Goal: Communication & Community: Answer question/provide support

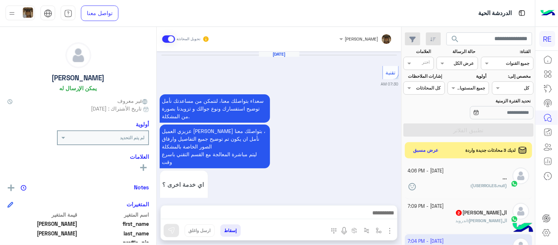
scroll to position [151, 0]
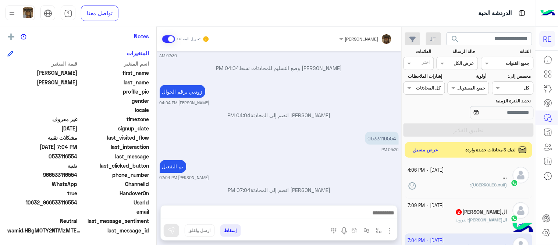
click at [418, 149] on button "عرض مسبق" at bounding box center [426, 150] width 31 height 10
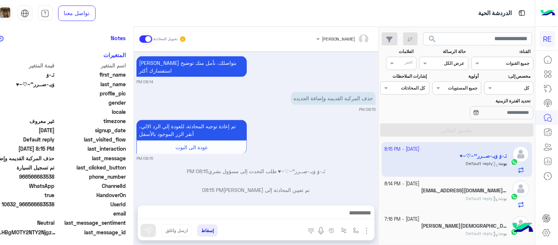
scroll to position [151, 0]
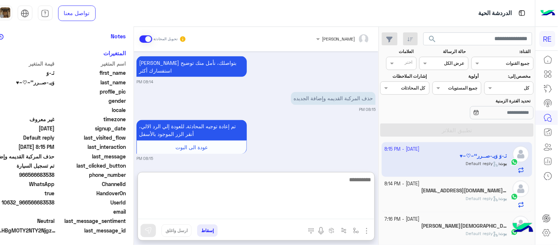
click at [237, 212] on textarea at bounding box center [256, 197] width 237 height 44
type textarea "**********"
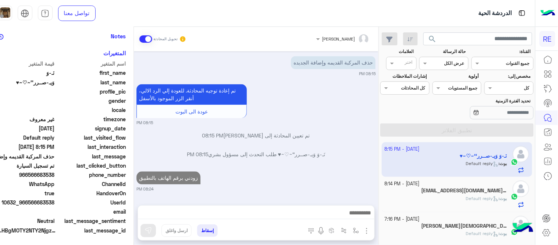
scroll to position [342, 0]
click at [296, 123] on div "[DATE] 12:10 PM هاذي الجديده 12:10 PM بحذف القديمه مو راضي القديمه ٢٢ والجديده …" at bounding box center [256, 124] width 245 height 146
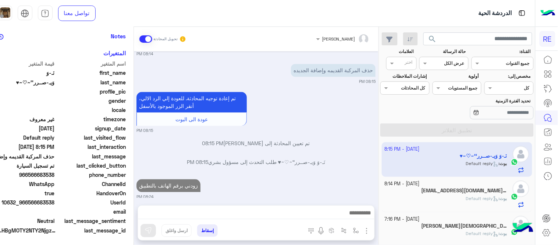
scroll to position [361, 0]
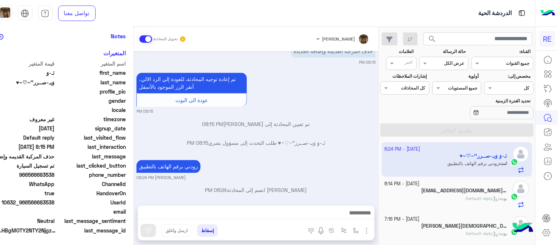
click at [435, 199] on div "[PERSON_NAME] : Default reply" at bounding box center [446, 201] width 123 height 13
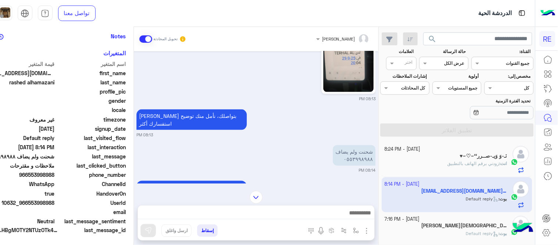
scroll to position [313, 0]
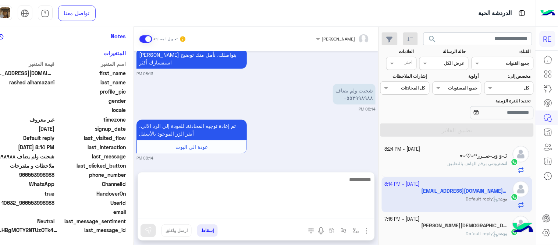
click at [278, 210] on textarea at bounding box center [256, 197] width 237 height 44
type textarea "**********"
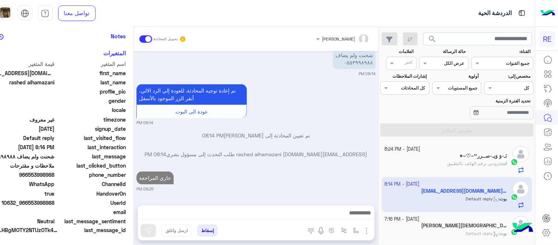
click at [338, 142] on div "[DATE] الملاحظات والشكاوى 08:13 PM اختيار أي: 08:13 PM ملاحظات و مقترحات 08:13 …" at bounding box center [256, 124] width 245 height 146
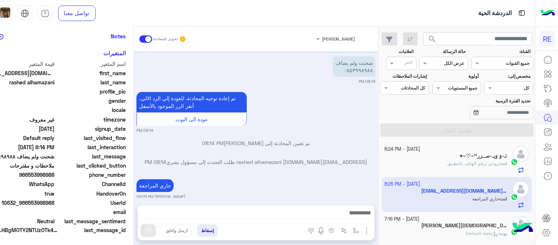
scroll to position [361, 0]
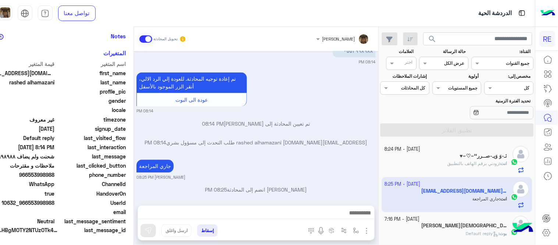
click at [338, 142] on div "[EMAIL_ADDRESS][DOMAIN_NAME] rashed alhamazani طلب التحدث إلى مسؤول بشري 08:14 …" at bounding box center [255, 145] width 239 height 13
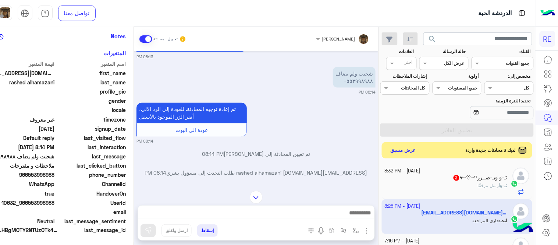
scroll to position [318, 0]
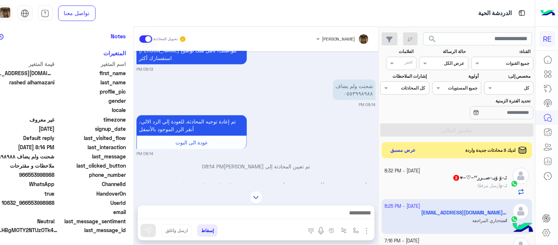
drag, startPoint x: 39, startPoint y: 175, endPoint x: 65, endPoint y: 177, distance: 26.2
click at [55, 177] on span "966553998988" at bounding box center [20, 175] width 70 height 8
copy span "553998988"
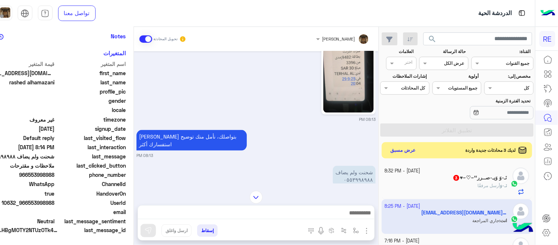
scroll to position [223, 0]
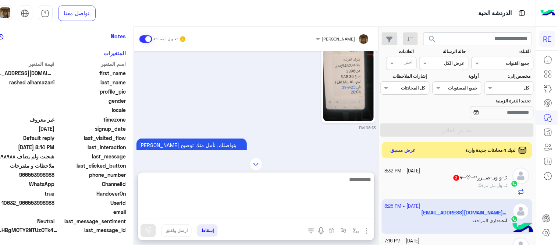
click at [343, 213] on textarea at bounding box center [256, 197] width 237 height 44
type textarea "********"
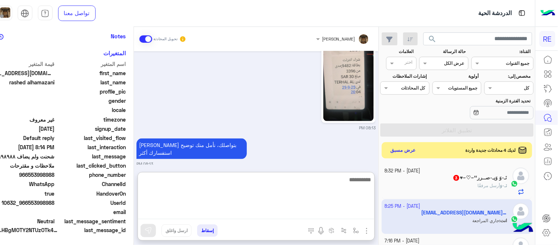
scroll to position [421, 0]
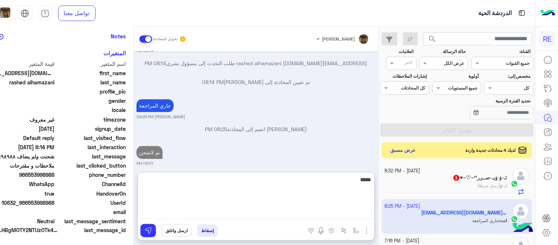
type textarea "*****"
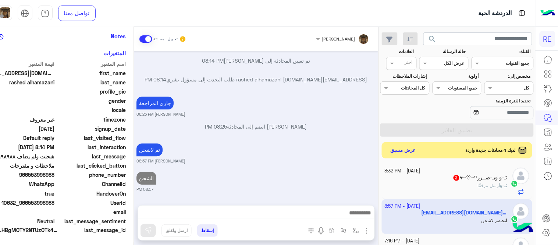
scroll to position [416, 0]
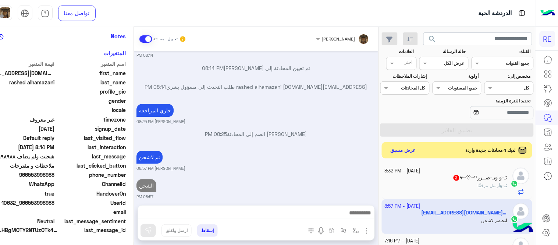
drag, startPoint x: 348, startPoint y: 136, endPoint x: 444, endPoint y: 187, distance: 108.4
click at [444, 187] on mat-drawer-container "search القناة: القناه جميع القنوات حالة الرسالة القناه عرض الكل العلامات اختر م…" at bounding box center [256, 137] width 558 height 221
click at [444, 187] on div "‏​نَـ-وَ أرسل مرفقًا" at bounding box center [446, 188] width 123 height 13
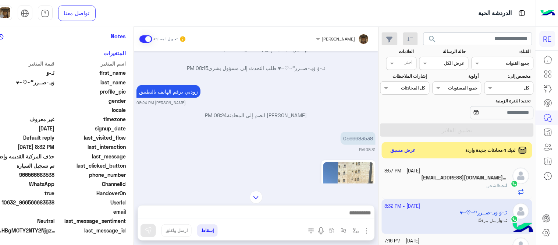
scroll to position [133, 0]
click at [366, 130] on p "0566683538" at bounding box center [358, 136] width 35 height 13
copy p "0566683538"
click at [224, 145] on small "08:31 PM" at bounding box center [255, 148] width 239 height 6
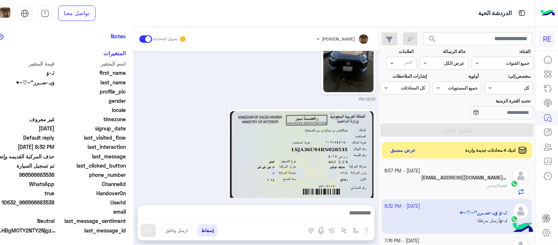
scroll to position [301, 0]
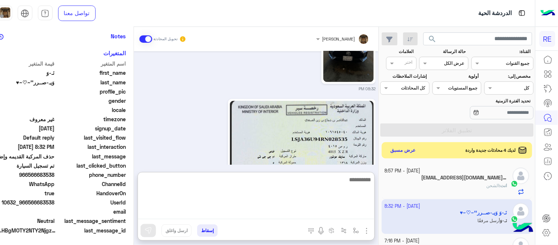
click at [311, 213] on textarea at bounding box center [256, 197] width 237 height 44
type textarea "********"
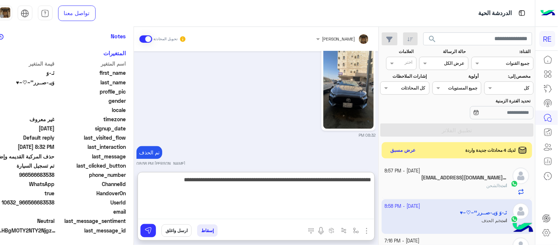
type textarea "**********"
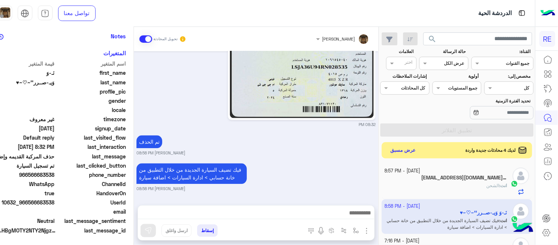
scroll to position [365, 0]
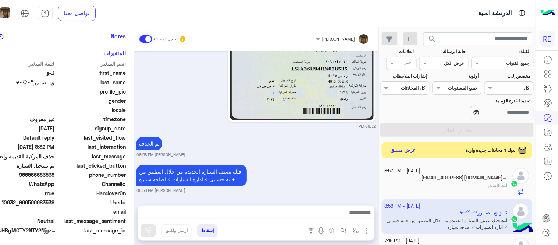
click at [344, 156] on div "[DATE] [PERSON_NAME] بتواصلك، نأمل منك توضيح استفسارك أكثر 08:14 PM حذف المركبة…" at bounding box center [256, 124] width 245 height 146
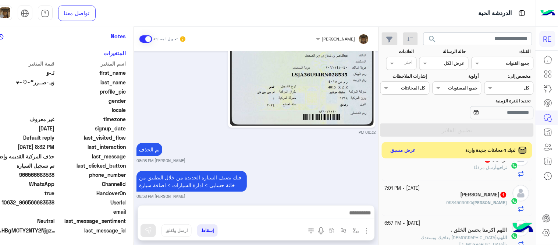
scroll to position [222, 0]
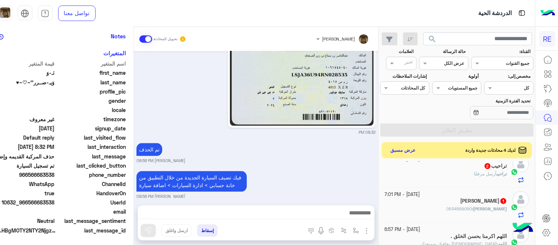
click at [462, 207] on div "[PERSON_NAME] : 0534569050" at bounding box center [446, 211] width 123 height 13
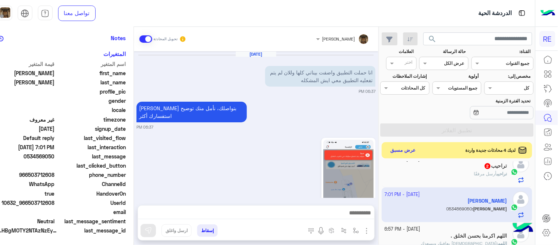
scroll to position [229, 0]
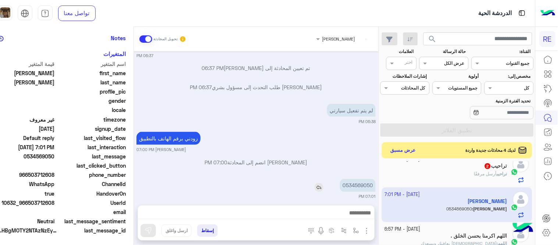
click at [366, 179] on p "0534569050" at bounding box center [358, 185] width 36 height 13
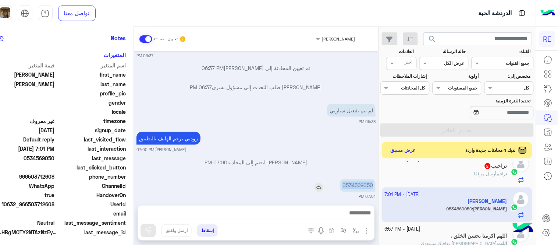
scroll to position [151, 0]
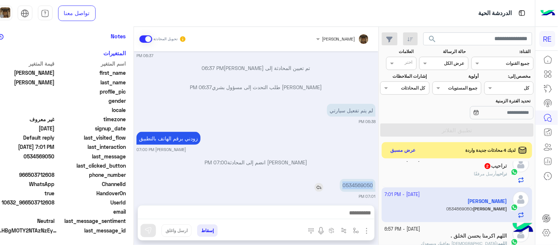
copy p "0534569050"
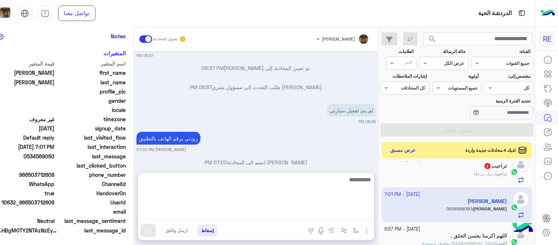
click at [284, 218] on textarea at bounding box center [256, 197] width 237 height 44
type textarea "**********"
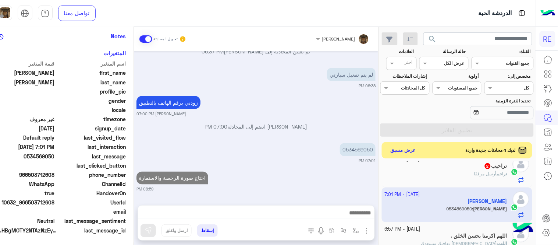
scroll to position [273, 0]
click at [420, 178] on div "تراحيب أرسل مرفقًا" at bounding box center [446, 176] width 123 height 13
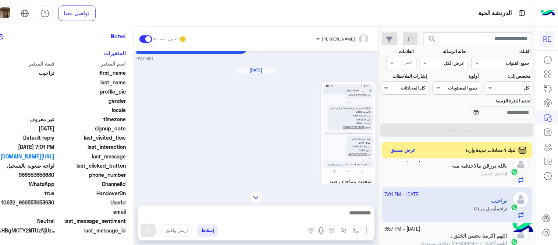
scroll to position [701, 0]
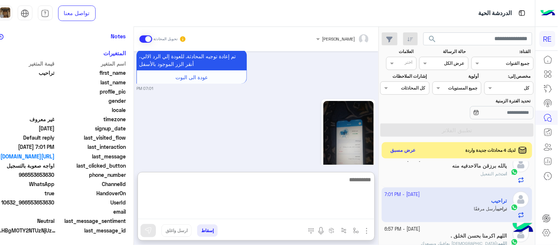
click at [256, 211] on textarea at bounding box center [256, 197] width 237 height 44
type textarea "********"
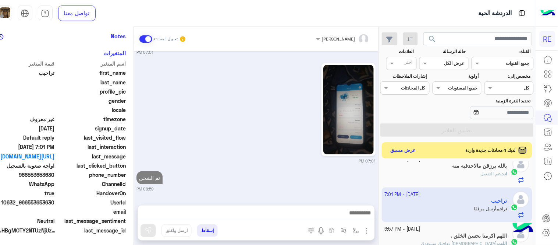
scroll to position [729, 0]
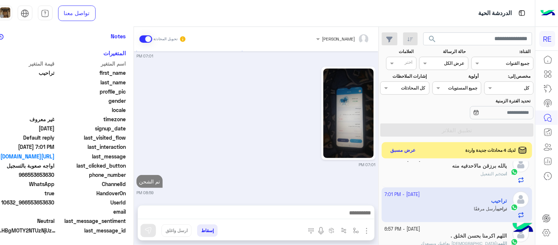
click at [359, 153] on div "[DATE] اختر [DATE] الخدمات التالية: 03:50 PM تفعيل حساب 03:50 PM يمكنك الاطلاع …" at bounding box center [256, 124] width 245 height 146
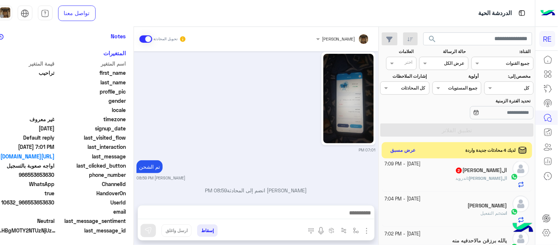
scroll to position [134, 0]
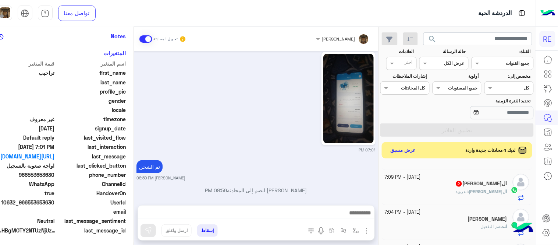
click at [447, 189] on div "ال[PERSON_NAME] : اندرويد" at bounding box center [446, 194] width 123 height 13
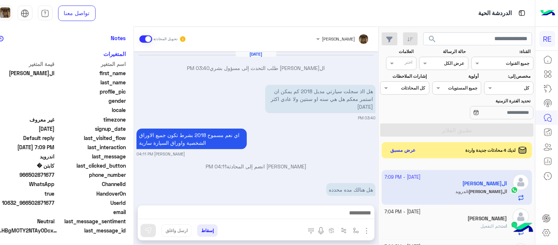
scroll to position [143, 0]
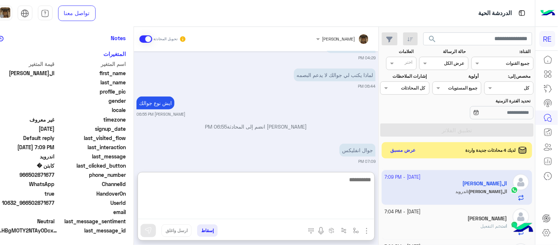
click at [308, 213] on textarea at bounding box center [256, 197] width 237 height 44
type textarea "**********"
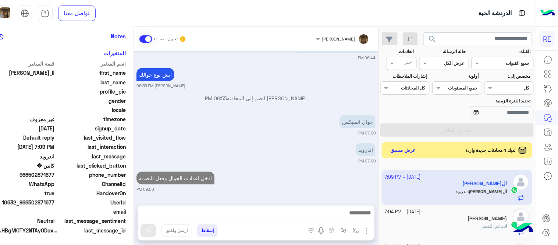
scroll to position [171, 0]
click at [328, 146] on div "[DATE] ال[PERSON_NAME] طلب التحدث إلى مسؤول بشري 03:40 PM هل ااذ سجلت سيارتي مد…" at bounding box center [256, 124] width 245 height 146
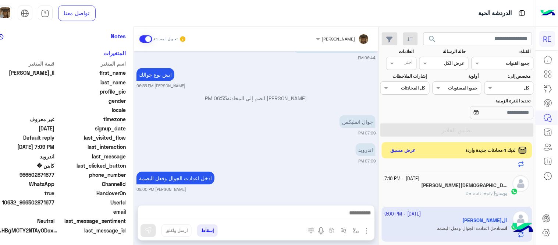
scroll to position [94, 0]
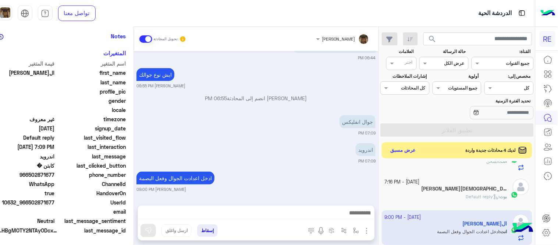
click at [420, 194] on div "[PERSON_NAME] : Default reply" at bounding box center [446, 199] width 123 height 13
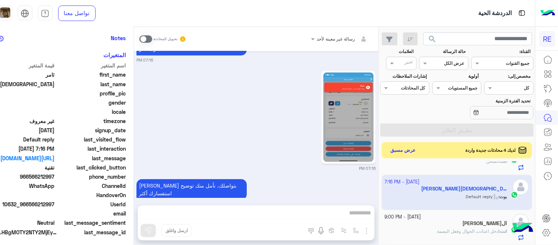
scroll to position [151, 0]
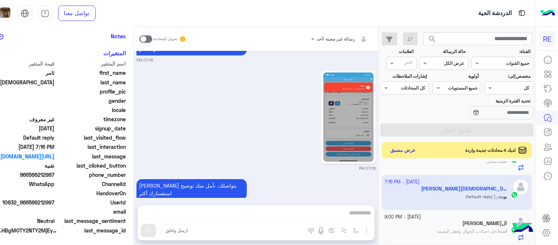
click at [350, 125] on img at bounding box center [348, 116] width 50 height 89
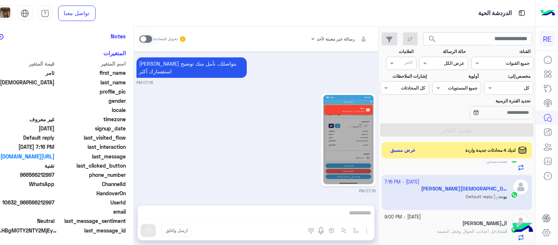
scroll to position [369, 0]
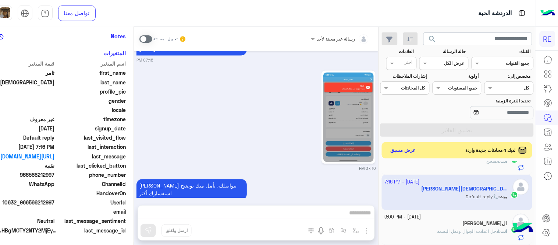
click at [152, 37] on span at bounding box center [145, 38] width 13 height 7
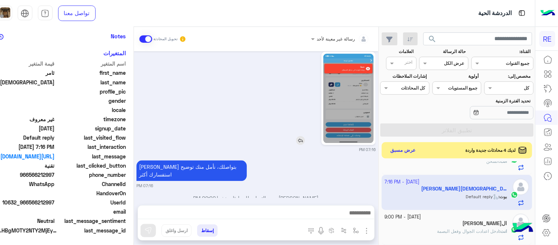
click at [365, 112] on img at bounding box center [348, 98] width 50 height 89
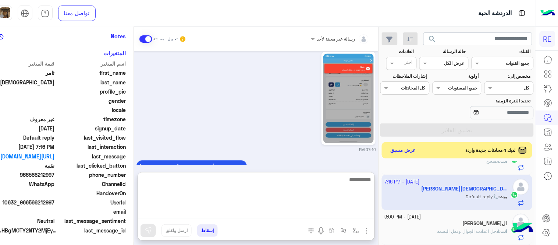
click at [263, 209] on textarea at bounding box center [256, 197] width 237 height 44
type textarea "**********"
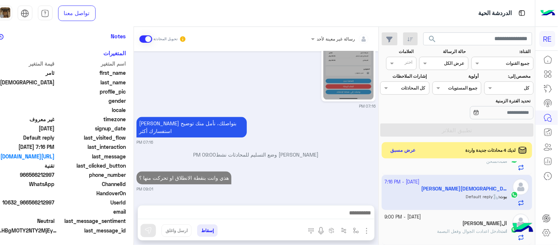
scroll to position [416, 0]
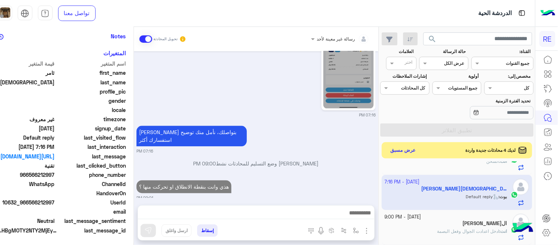
click at [357, 142] on div "[DATE] وفي اشكاليه بعملية الشحن ماتقبل 09:20 PM وفي اشكاليه بعملية الشحن ماتقبل…" at bounding box center [256, 124] width 245 height 146
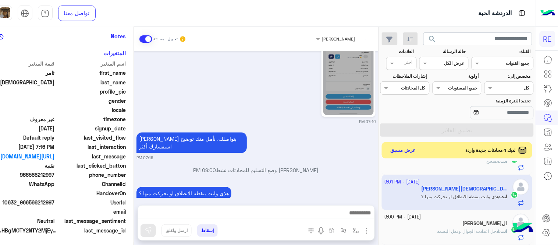
scroll to position [435, 0]
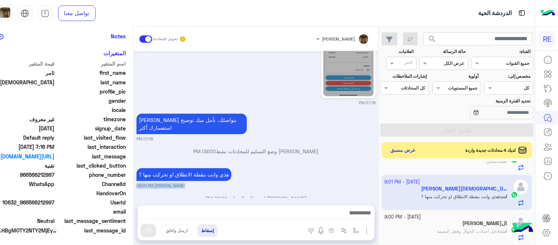
drag, startPoint x: 390, startPoint y: 181, endPoint x: 389, endPoint y: 175, distance: 6.2
click at [379, 175] on mat-drawer "[PERSON_NAME] تحويل المحادثة [DATE] وفي اشكاليه بعملية الشحن ماتقبل 09:20 PM وف…" at bounding box center [178, 137] width 402 height 221
click at [370, 182] on small "[PERSON_NAME] 09:01 PM" at bounding box center [255, 185] width 239 height 6
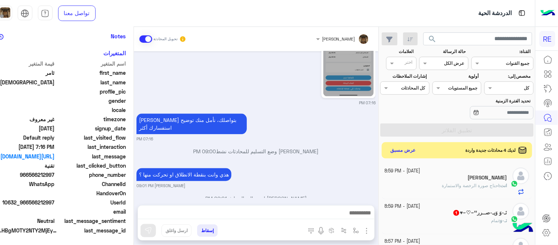
scroll to position [4, 0]
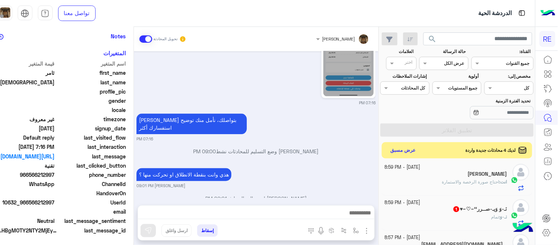
click at [421, 204] on small "[DATE] - 8:59 PM" at bounding box center [403, 202] width 36 height 7
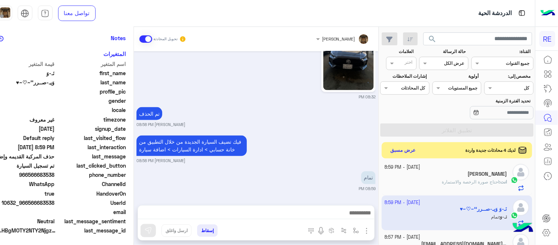
scroll to position [151, 0]
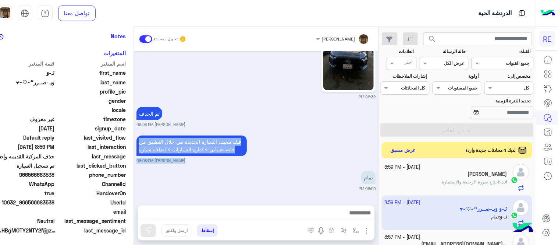
drag, startPoint x: 390, startPoint y: 168, endPoint x: 385, endPoint y: 142, distance: 26.3
click at [379, 142] on mat-drawer "[PERSON_NAME] تحويل المحادثة [DATE] تم تعيين المحادثة إلى [PERSON_NAME] 08:15 P…" at bounding box center [178, 137] width 402 height 221
click at [414, 149] on button "عرض مسبق" at bounding box center [402, 150] width 31 height 10
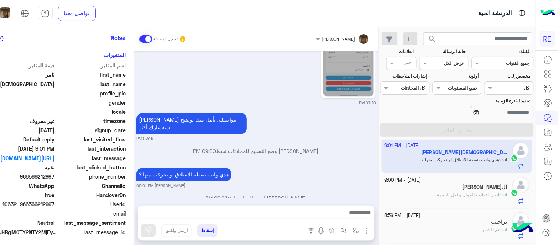
scroll to position [151, 0]
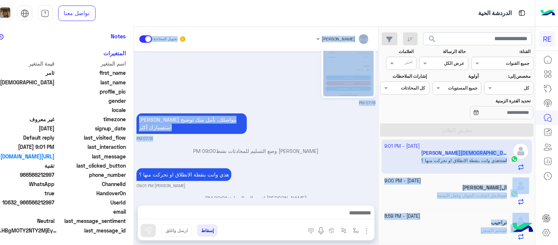
drag, startPoint x: 390, startPoint y: 146, endPoint x: 392, endPoint y: 153, distance: 7.5
click at [392, 153] on mat-drawer-container "search القناة: القناه جميع القنوات حالة الرسالة القناه عرض الكل العلامات اختر م…" at bounding box center [256, 137] width 558 height 221
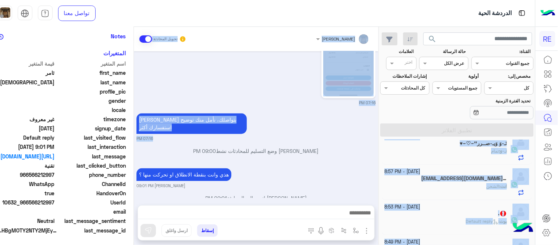
scroll to position [160, 0]
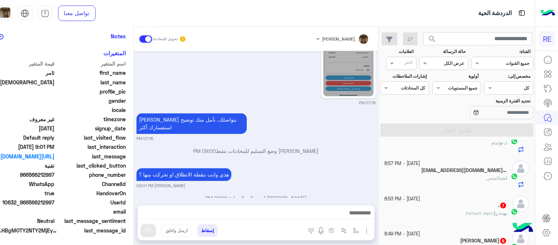
click at [337, 201] on div "[PERSON_NAME] تحويل المحادثة [DATE] السلام عليكم توجد مشكلة في التحدث الجديد ال…" at bounding box center [256, 137] width 245 height 221
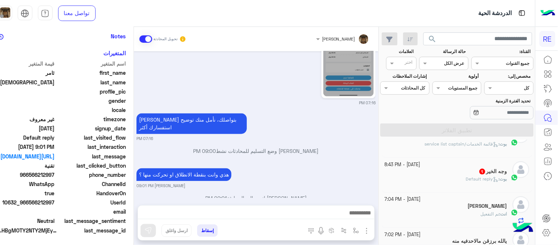
scroll to position [313, 0]
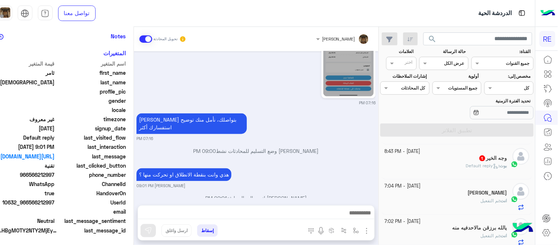
click at [443, 169] on div "[PERSON_NAME] : Default reply" at bounding box center [446, 168] width 123 height 13
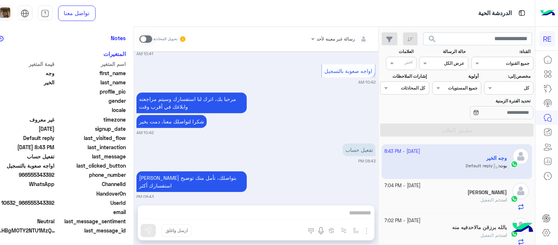
scroll to position [151, 0]
click at [152, 42] on span at bounding box center [145, 38] width 13 height 7
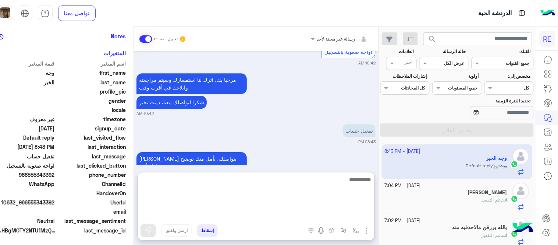
click at [294, 215] on textarea at bounding box center [256, 197] width 237 height 44
type textarea "**********"
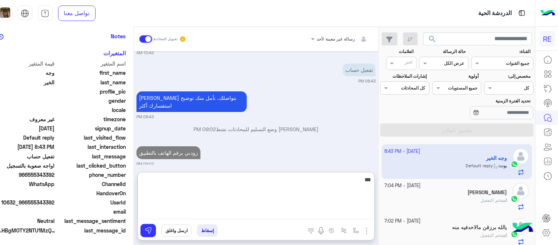
scroll to position [618, 0]
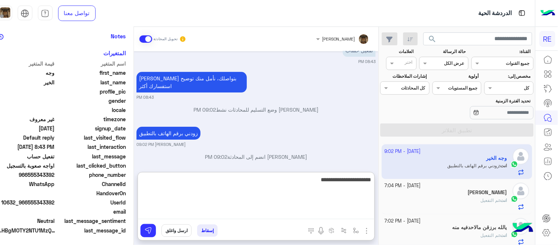
type textarea "**********"
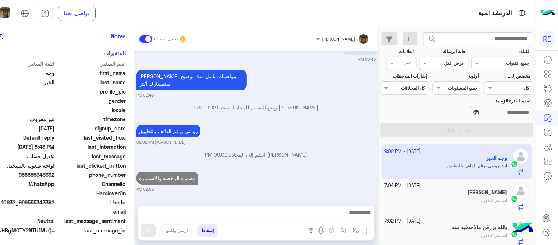
scroll to position [613, 0]
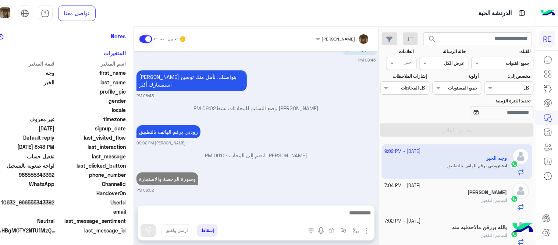
click at [338, 143] on div "[DATE] الرجوع للقائمة الرئ 10:40 AM اختر [DATE] الخدمات التالية: 10:40 AM تفعيل…" at bounding box center [256, 124] width 245 height 146
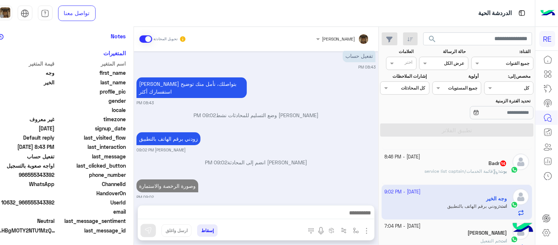
scroll to position [244, 0]
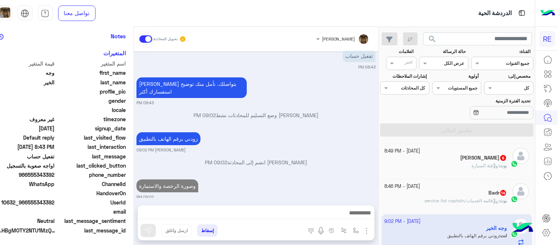
click at [436, 195] on div "Badr 14" at bounding box center [446, 193] width 123 height 8
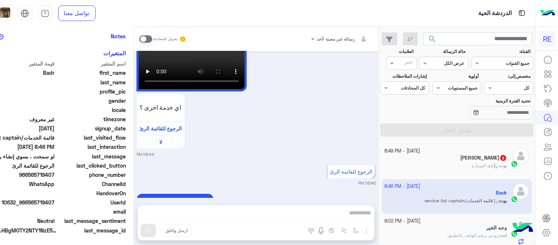
click at [152, 42] on span at bounding box center [145, 38] width 13 height 7
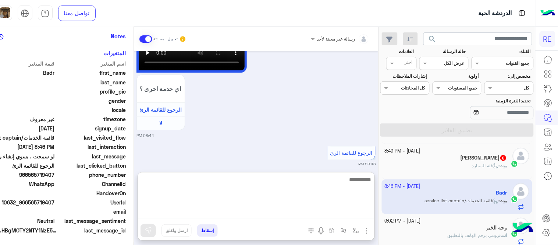
click at [270, 215] on textarea at bounding box center [256, 197] width 237 height 44
type textarea "**********"
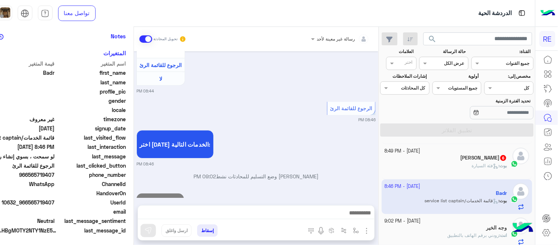
click at [428, 167] on div "بوت : فئة السيارة" at bounding box center [446, 168] width 123 height 13
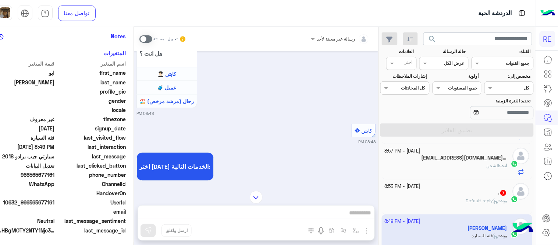
click at [152, 38] on span at bounding box center [145, 38] width 13 height 7
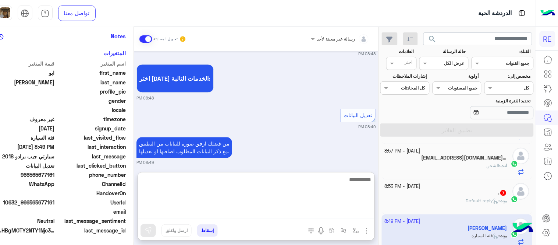
click at [315, 219] on textarea at bounding box center [256, 197] width 237 height 44
type textarea "**********"
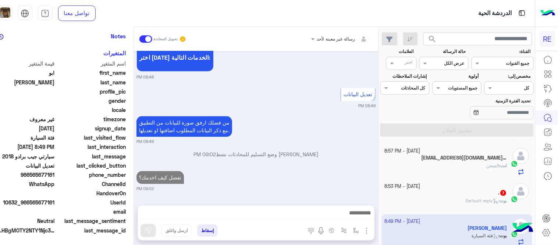
click at [494, 196] on div ". 7" at bounding box center [446, 193] width 123 height 8
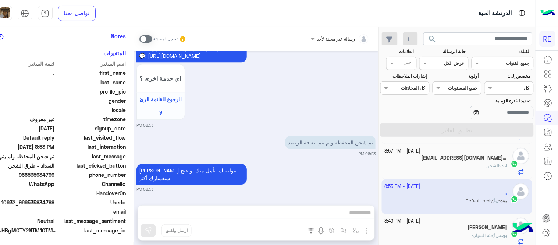
click at [152, 36] on span at bounding box center [145, 38] width 13 height 7
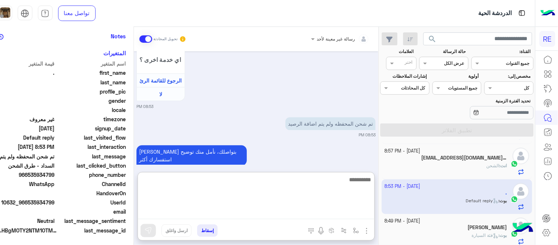
click at [289, 217] on textarea at bounding box center [256, 197] width 237 height 44
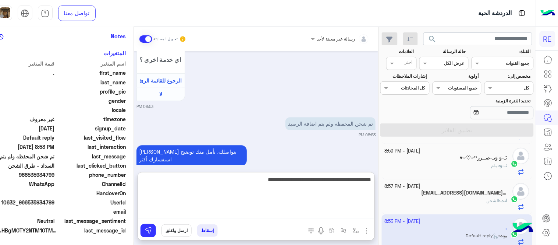
type textarea "**********"
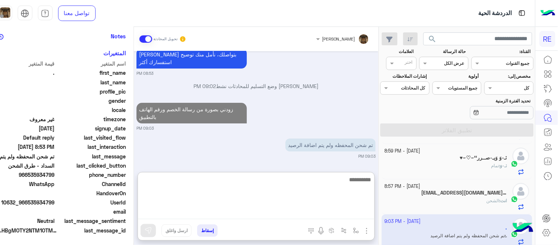
scroll to position [641, 0]
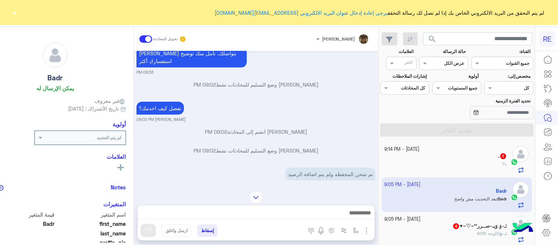
scroll to position [887, 0]
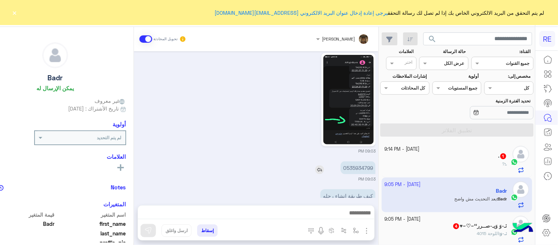
click at [372, 161] on p "0535934799" at bounding box center [358, 167] width 35 height 13
copy p "0535934799"
click at [363, 61] on img at bounding box center [348, 99] width 50 height 89
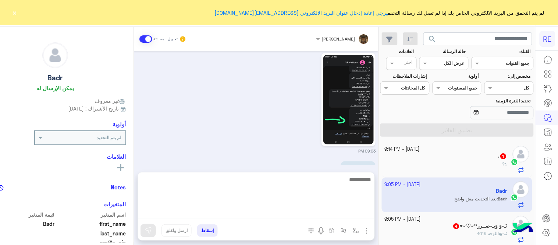
click at [299, 216] on textarea at bounding box center [256, 197] width 237 height 44
type textarea "********"
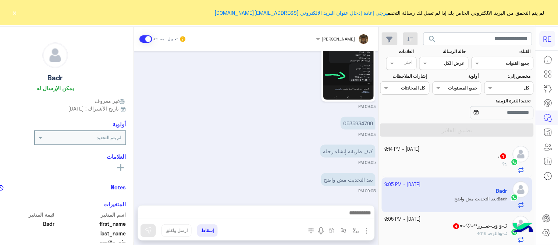
click at [265, 199] on div "تم الشحن 09:18 PM" at bounding box center [255, 210] width 239 height 22
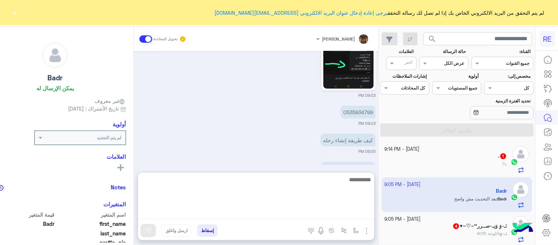
click at [284, 209] on textarea at bounding box center [256, 197] width 237 height 44
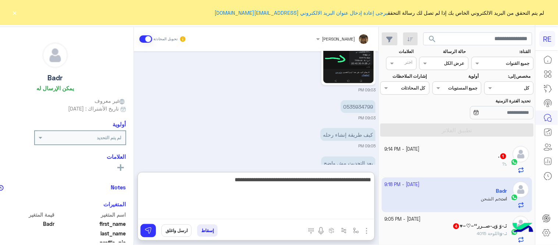
type textarea "**********"
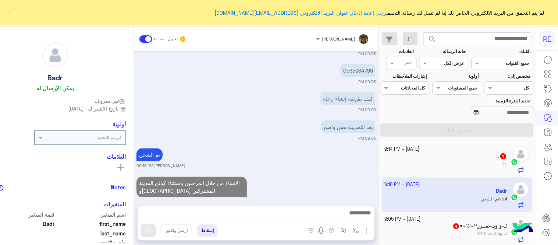
scroll to position [951, 0]
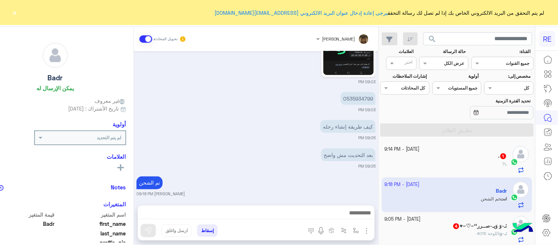
click at [344, 136] on div "Sep 29, 2025 سعدنا بتواصلك، نأمل منك توضيح استفسارك أكثر 08:43 PM سرا المطار 08…" at bounding box center [256, 124] width 245 height 146
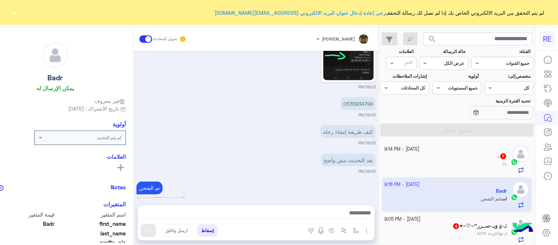
click at [424, 166] on div ". : ?" at bounding box center [446, 166] width 123 height 13
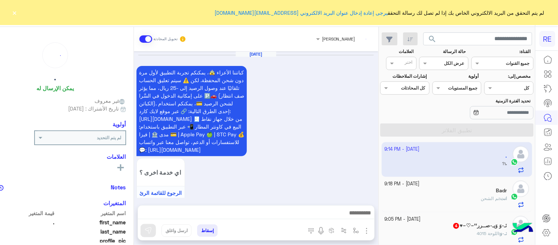
scroll to position [352, 0]
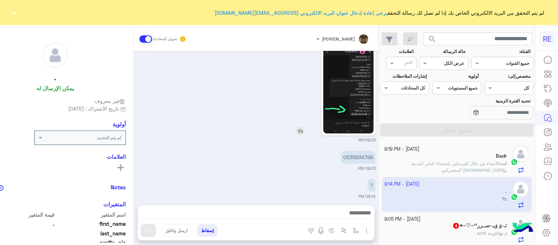
click at [358, 116] on img at bounding box center [348, 88] width 50 height 89
click at [434, 168] on p "انت : الانشاء من خلال المرحلين باستثناء كباتن المدينة ومكة المشتركين" at bounding box center [446, 166] width 123 height 13
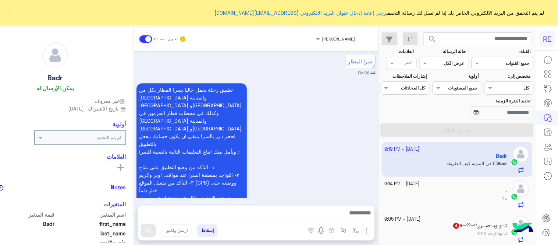
scroll to position [1007, 0]
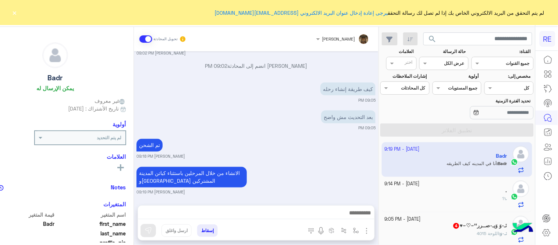
click at [464, 187] on div "29 September - 9:14 PM" at bounding box center [446, 183] width 123 height 7
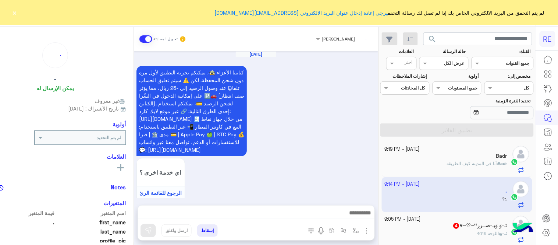
scroll to position [352, 0]
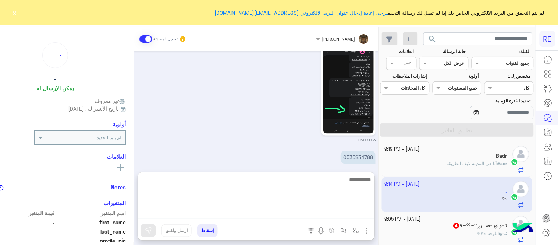
click at [310, 214] on textarea at bounding box center [256, 197] width 237 height 44
type textarea "********"
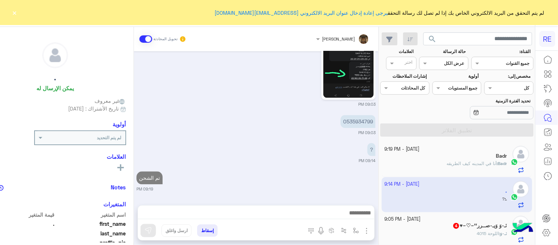
scroll to position [380, 0]
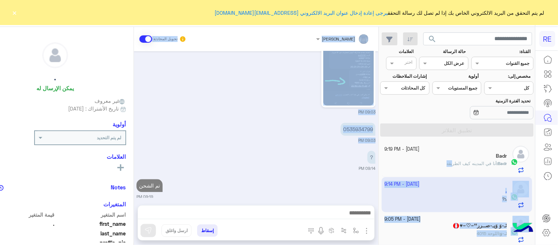
drag, startPoint x: 318, startPoint y: 141, endPoint x: 451, endPoint y: 164, distance: 134.3
click at [451, 164] on mat-drawer-container "search القناة: القناه جميع القنوات حالة الرسالة القناه عرض الكل العلامات اختر م…" at bounding box center [256, 137] width 558 height 221
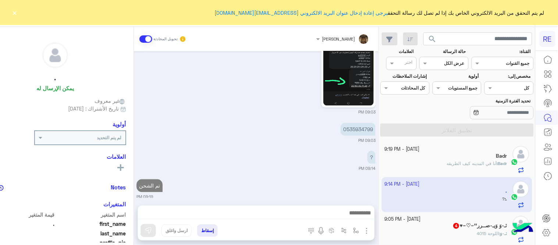
click at [329, 194] on small "09:19 PM" at bounding box center [255, 197] width 239 height 6
click at [450, 160] on div "Badr 1" at bounding box center [446, 157] width 123 height 8
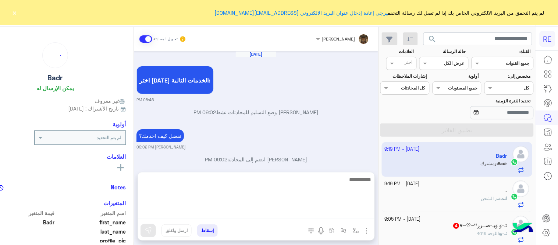
scroll to position [153, 0]
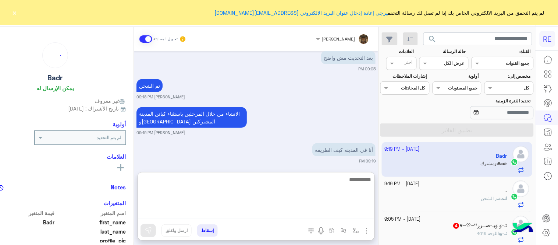
click at [301, 217] on textarea at bounding box center [256, 197] width 237 height 44
type textarea "**********"
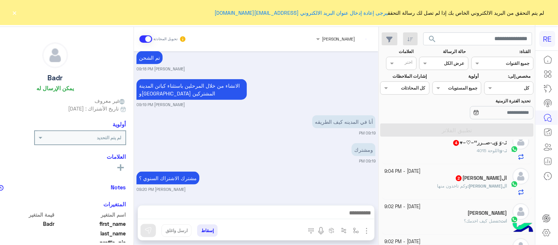
scroll to position [194, 0]
click at [443, 150] on div "‏​نَـ-وَ : اللوحة 4015" at bounding box center [446, 153] width 123 height 13
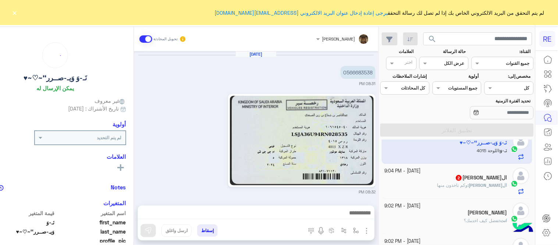
scroll to position [476, 0]
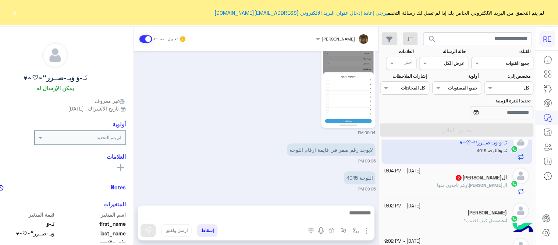
drag, startPoint x: 145, startPoint y: 188, endPoint x: 145, endPoint y: 181, distance: 7.0
click at [134, 181] on mat-drawer "‏​نَـ-وَ وَيـ-صــرر‘‘~♡~♥ يمكن الإرسال له غير معروف تاريخ الأشتراك : 08/13/2025…" at bounding box center [55, 137] width 157 height 221
click at [134, 181] on div "‏​نَـ-وَ وَيـ-صــرر‘‘~♡~♥ يمكن الإرسال له غير معروف تاريخ الأشتراك : 08/13/2025…" at bounding box center [55, 134] width 156 height 215
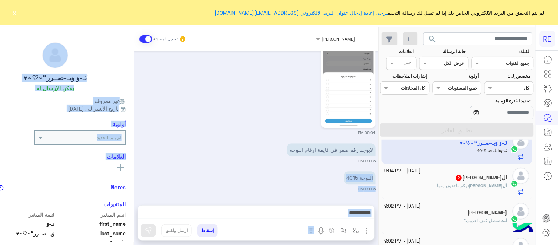
scroll to position [84, 0]
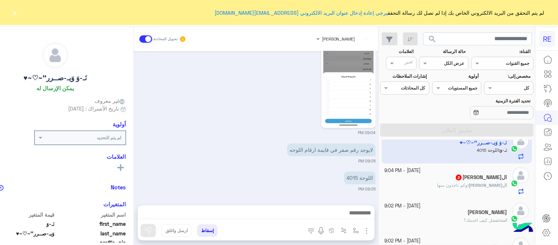
drag, startPoint x: 148, startPoint y: 184, endPoint x: 157, endPoint y: 173, distance: 14.4
click at [157, 173] on div "Sep 29, 2025 0566683538 08:31 PM 08:32 PM 08:32 PM تم الحذف عبير زكريا 08:58 PM…" at bounding box center [256, 124] width 245 height 146
click at [157, 173] on div "اللوحة 4015 09:05 PM" at bounding box center [255, 180] width 239 height 22
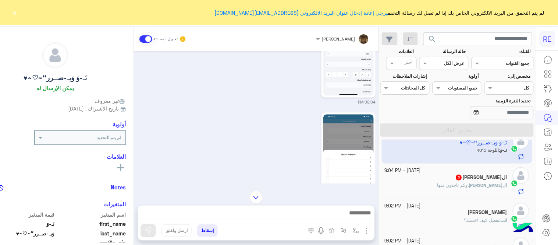
scroll to position [476, 0]
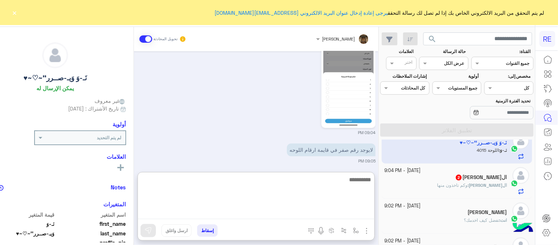
click at [312, 214] on textarea at bounding box center [256, 197] width 237 height 44
type textarea "**********"
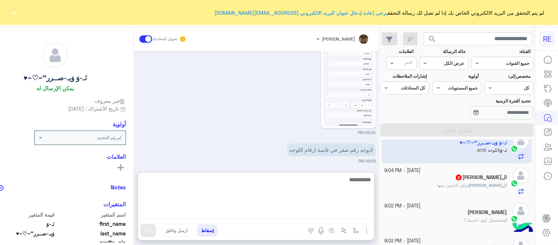
scroll to position [537, 0]
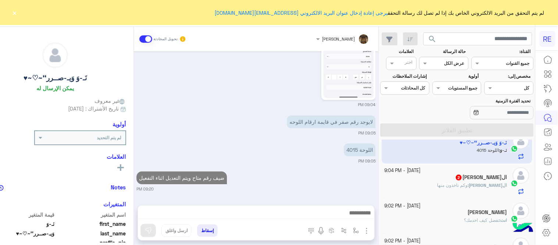
click at [319, 159] on div "Sep 29, 2025 0566683538 08:31 PM 08:32 PM 08:32 PM تم الحذف عبير زكريا 08:58 PM…" at bounding box center [256, 124] width 245 height 146
click at [365, 77] on img at bounding box center [348, 52] width 50 height 89
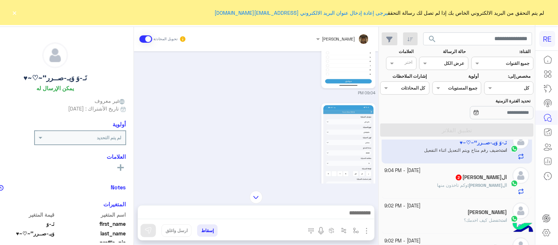
scroll to position [371, 0]
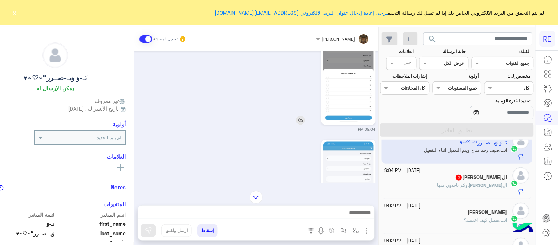
click at [366, 84] on img at bounding box center [348, 77] width 50 height 89
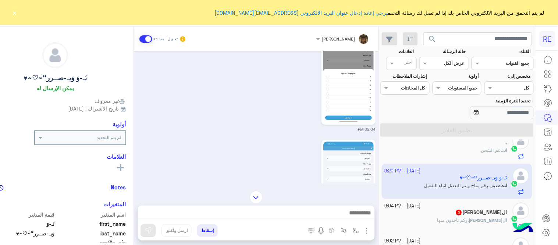
click at [449, 209] on div "الحمدالله 2" at bounding box center [446, 213] width 123 height 8
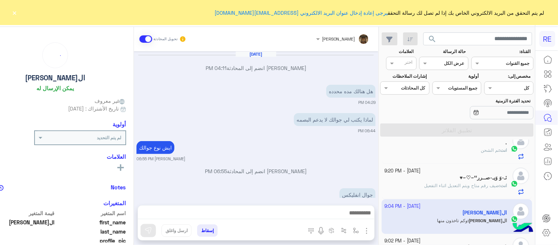
scroll to position [137, 0]
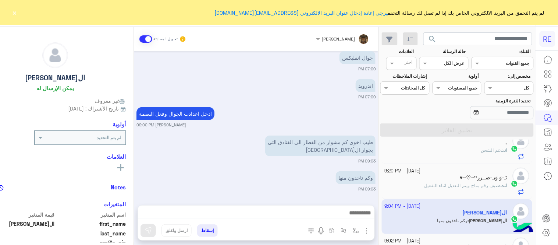
click at [263, 207] on div at bounding box center [256, 214] width 237 height 18
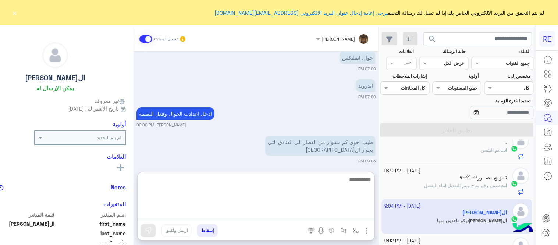
click at [267, 211] on textarea at bounding box center [256, 197] width 237 height 44
type textarea "**********"
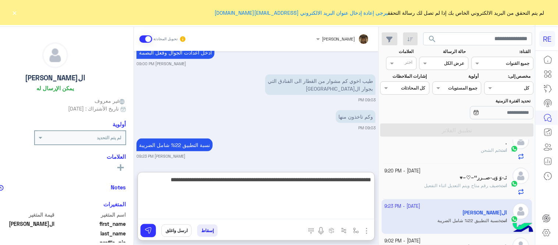
type textarea "**********"
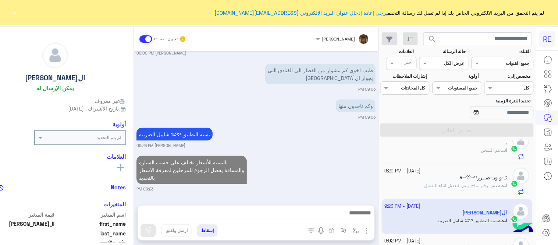
scroll to position [208, 0]
click at [335, 153] on div "Sep 29, 2025 Terhal Almodon انضم إلى المحادثة 04:11 PM هل هنالك مده محدده 04:29…" at bounding box center [256, 124] width 245 height 146
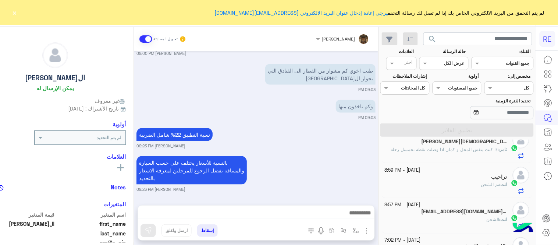
scroll to position [256, 0]
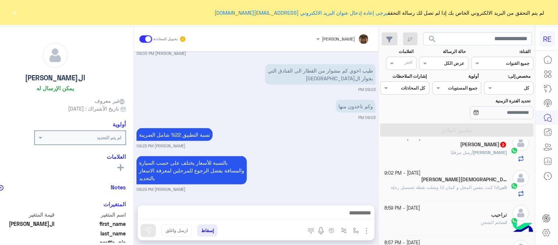
click at [447, 191] on p "ثامر : اذا كنت بنفس المحل و كمان اذا وضلت نقطة تحمسل رحلة" at bounding box center [449, 187] width 116 height 7
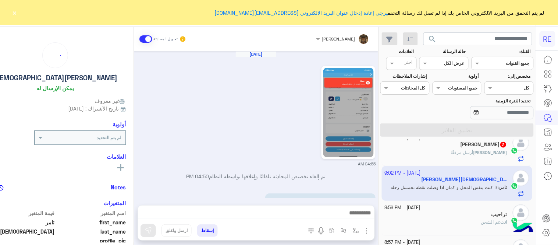
scroll to position [311, 0]
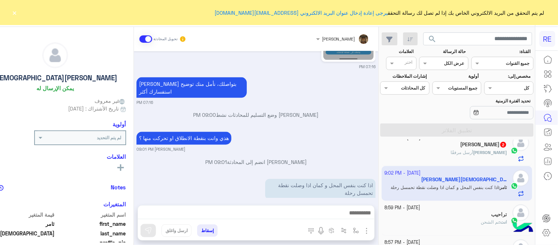
click at [420, 153] on div "خالد أرسل مرفقًا" at bounding box center [446, 155] width 123 height 13
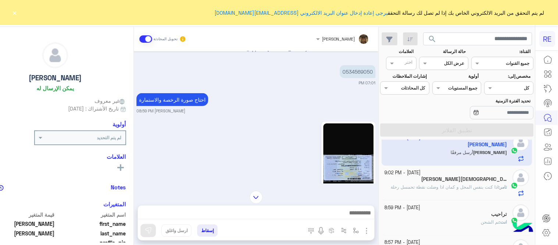
scroll to position [167, 0]
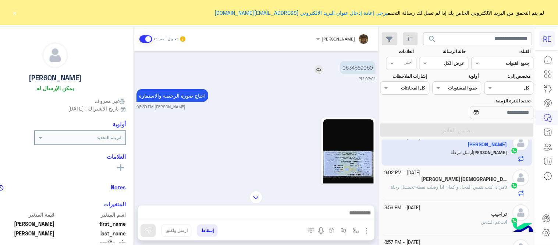
click at [374, 67] on p "0534569050" at bounding box center [358, 67] width 36 height 13
copy p "0534569050"
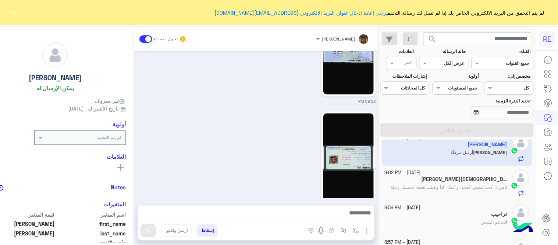
scroll to position [282, 0]
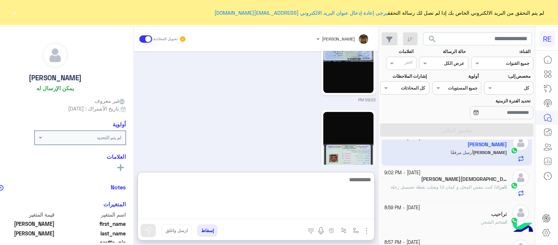
click at [293, 213] on textarea at bounding box center [256, 197] width 237 height 44
type textarea "**********"
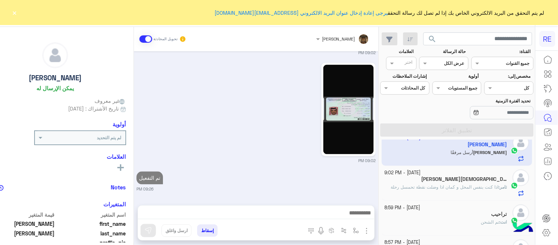
click at [276, 162] on div "Sep 29, 2025 تم إعادة توجيه المحادثة. للعودة إلي الرد الالي، أنقر الزر الموجود …" at bounding box center [256, 124] width 245 height 146
click at [17, 13] on button "×" at bounding box center [14, 12] width 7 height 7
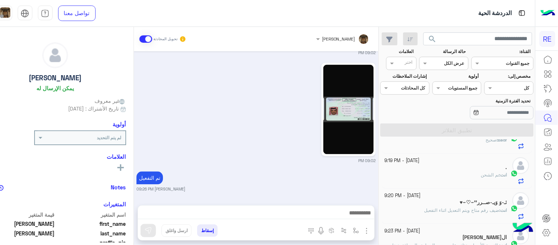
scroll to position [0, 0]
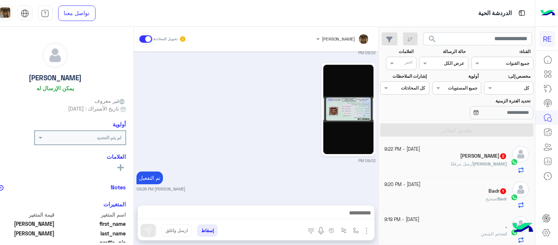
click at [457, 195] on div "Badr 1" at bounding box center [446, 192] width 123 height 8
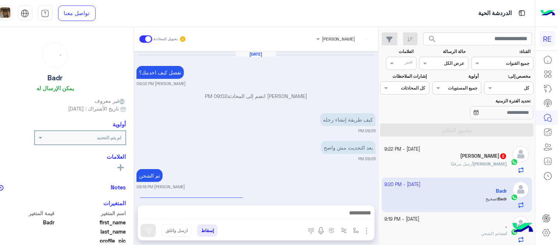
scroll to position [146, 0]
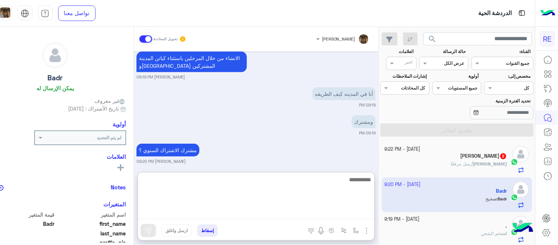
click at [324, 210] on textarea at bounding box center [256, 197] width 237 height 44
type textarea "*****"
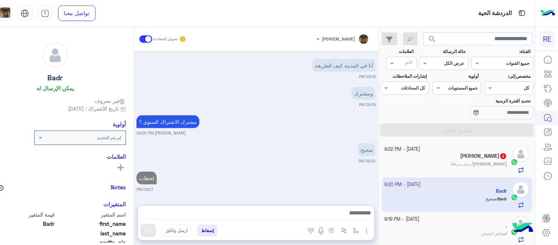
click at [287, 139] on div "Sep 29, 2025 تفضل كيف اخدمك؟ عبير زكريا 09:02 PM عبير زكريا انضم إلى المحادثة 0…" at bounding box center [256, 124] width 245 height 146
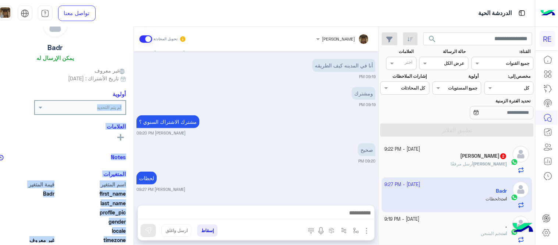
scroll to position [113, 0]
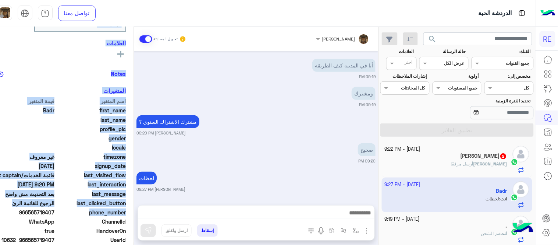
drag, startPoint x: 3, startPoint y: 116, endPoint x: 26, endPoint y: 212, distance: 98.8
click at [26, 212] on div "Badr يمكن الإرسال له غير معروف تاريخ الأشتراك : 03/26/2024 أولوية لم يتم التحدي…" at bounding box center [55, 134] width 156 height 215
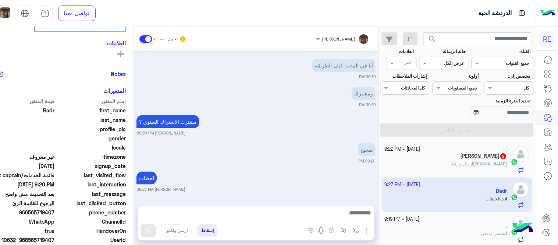
click at [55, 219] on span "WhatsApp" at bounding box center [20, 221] width 70 height 8
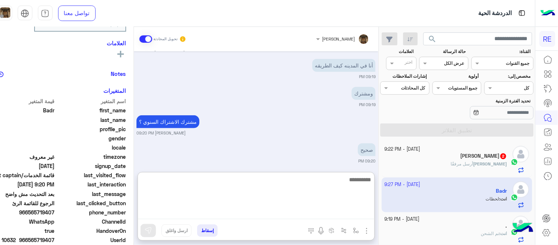
click at [205, 216] on textarea at bounding box center [256, 197] width 237 height 44
type textarea "**********"
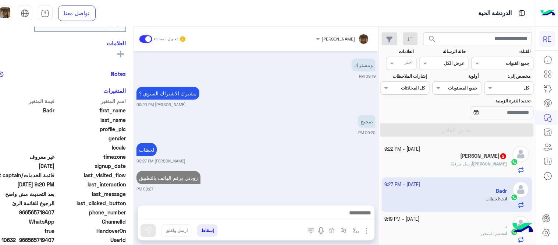
scroll to position [202, 0]
click at [264, 142] on div "Sep 29, 2025 تفضل كيف اخدمك؟ عبير زكريا 09:02 PM عبير زكريا انضم إلى المحادثة 0…" at bounding box center [256, 124] width 245 height 146
click at [457, 152] on div "29 September - 9:22 PM" at bounding box center [446, 149] width 123 height 7
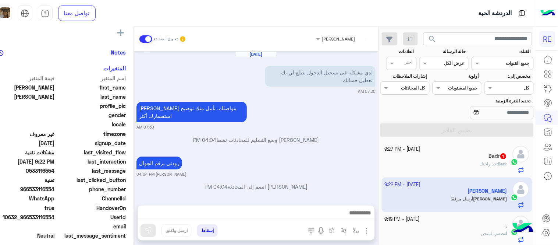
scroll to position [208, 0]
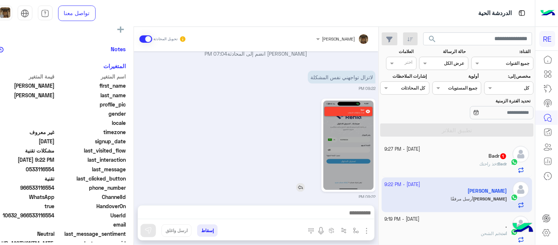
click at [366, 107] on img at bounding box center [348, 144] width 50 height 89
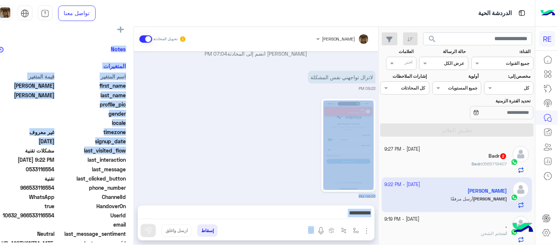
drag, startPoint x: 143, startPoint y: 155, endPoint x: 150, endPoint y: 147, distance: 9.7
click at [150, 147] on mat-drawer-container "عبير زكريا تحويل المحادثة Sep 29, 2025 لدي مشكله في تسجيل الدخول يطلع لي تك تعط…" at bounding box center [177, 137] width 401 height 221
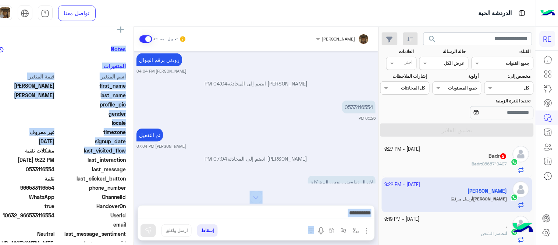
scroll to position [80, 0]
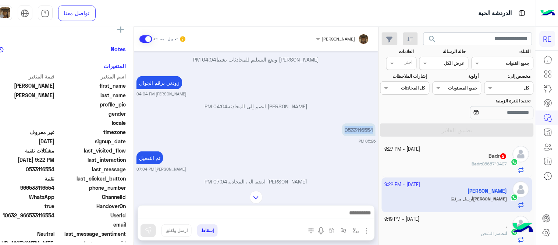
drag, startPoint x: 164, startPoint y: 124, endPoint x: 146, endPoint y: 112, distance: 22.0
click at [146, 112] on div "Sep 29, 2025 لدي مشكله في تسجيل الدخول يطلع لي تك تعطيل حسابك 07:30 AM سعدنا بت…" at bounding box center [256, 117] width 245 height 132
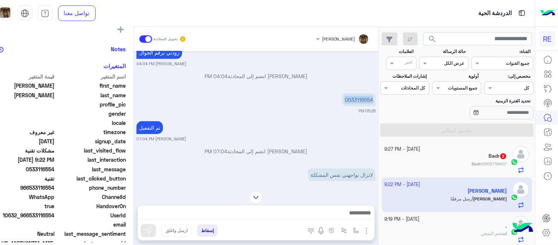
scroll to position [109, 0]
click at [369, 95] on p "0533116554" at bounding box center [358, 101] width 33 height 13
copy p "0533116554"
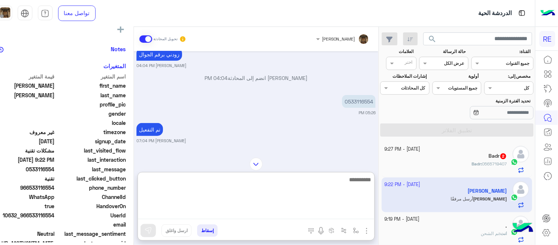
click at [326, 216] on textarea at bounding box center [256, 197] width 237 height 44
type textarea "********"
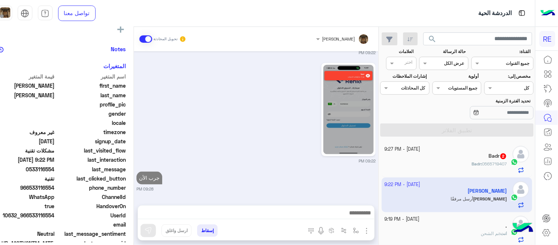
scroll to position [240, 0]
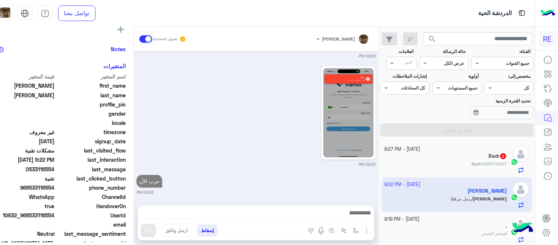
click at [472, 158] on div "Badr 2" at bounding box center [446, 157] width 123 height 8
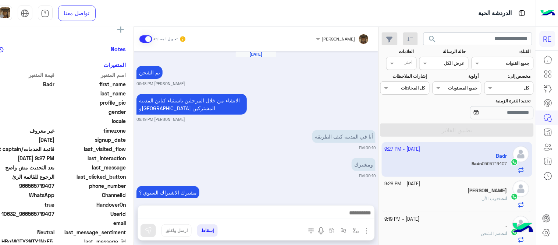
scroll to position [155, 0]
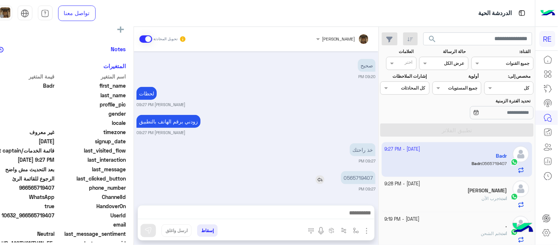
click at [361, 176] on p "0565719407" at bounding box center [358, 177] width 35 height 13
copy p "0565719407"
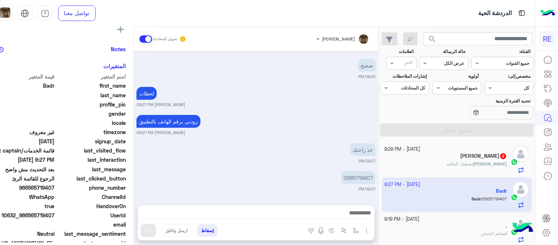
click at [287, 221] on div at bounding box center [256, 214] width 237 height 18
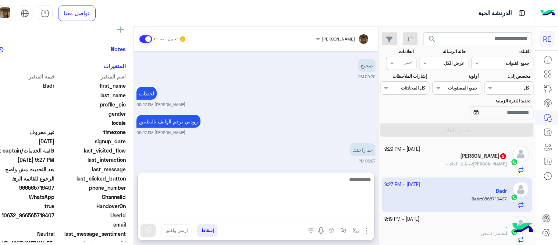
click at [275, 216] on textarea at bounding box center [256, 197] width 237 height 44
click at [375, 180] on textarea "**********" at bounding box center [256, 197] width 237 height 44
click at [372, 180] on textarea "**********" at bounding box center [256, 197] width 237 height 44
click at [369, 181] on textarea "**********" at bounding box center [256, 197] width 237 height 44
click at [326, 182] on textarea "**********" at bounding box center [256, 197] width 237 height 44
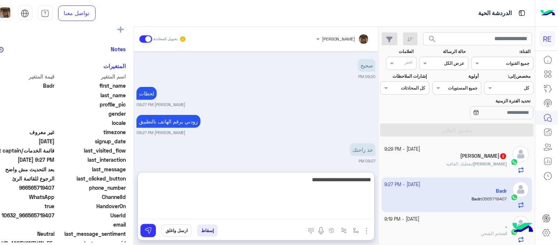
type textarea "**********"
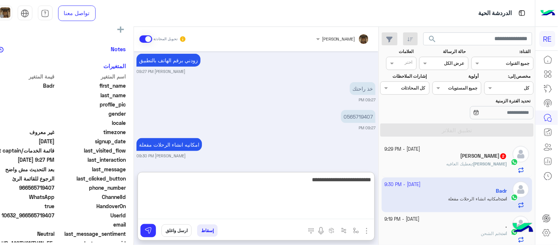
type textarea "**********"
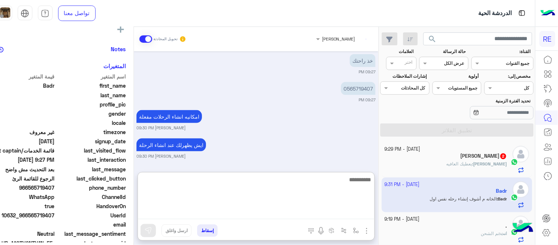
scroll to position [273, 0]
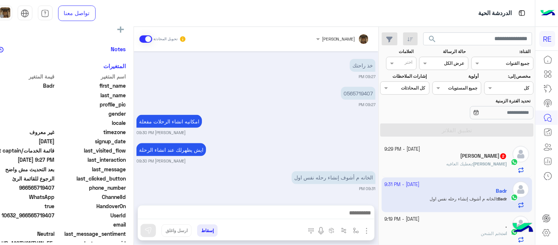
click at [308, 84] on div "Sep 29, 2025 تم الشحن عبير زكريا 09:18 PM الانشاء من خلال المرحلين باستثناء كبا…" at bounding box center [256, 124] width 245 height 146
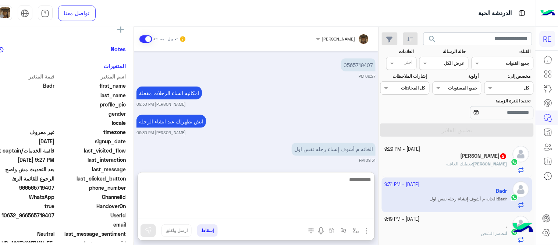
click at [322, 219] on textarea at bounding box center [256, 197] width 237 height 44
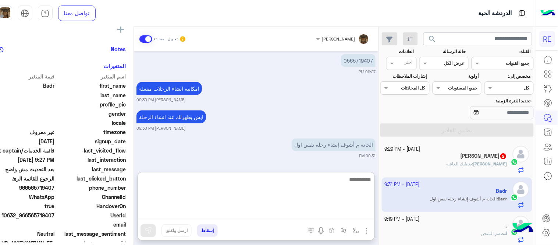
scroll to position [273, 0]
type textarea "**********"
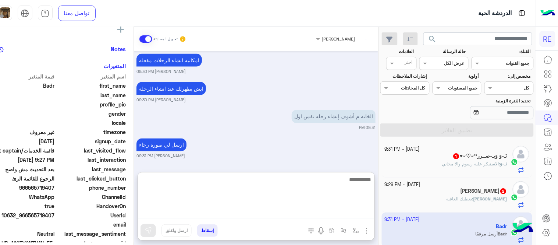
scroll to position [427, 0]
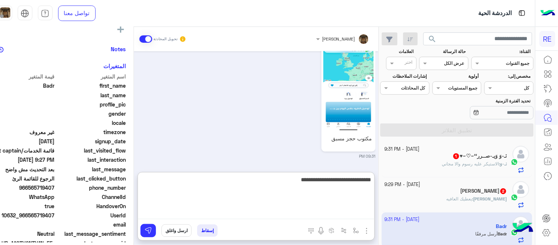
type textarea "**********"
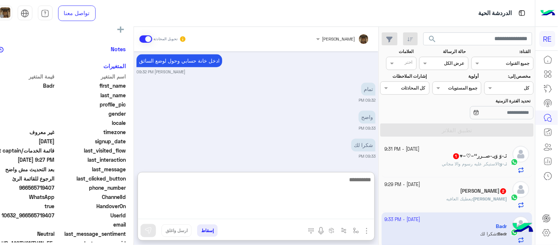
scroll to position [568, 0]
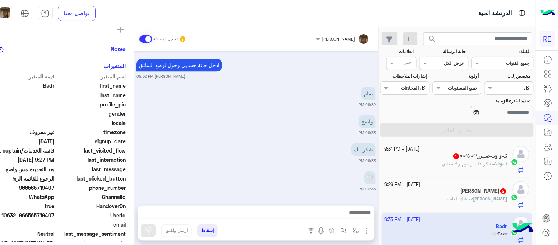
click at [293, 122] on div "Sep 29, 2025 تم الشحن عبير زكريا 09:18 PM الانشاء من خلال المرحلين باستثناء كبا…" at bounding box center [256, 124] width 245 height 146
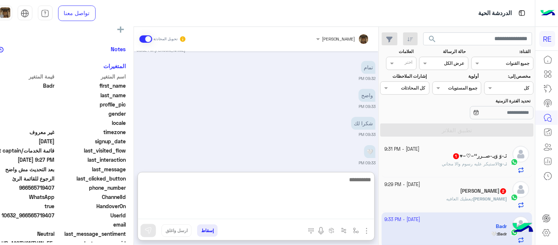
click at [315, 218] on textarea at bounding box center [256, 197] width 237 height 44
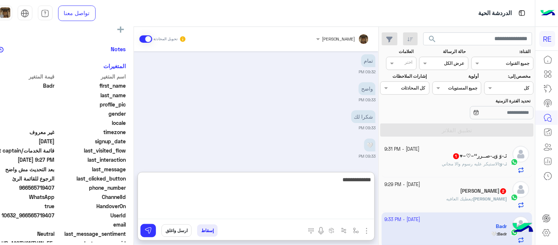
type textarea "**********"
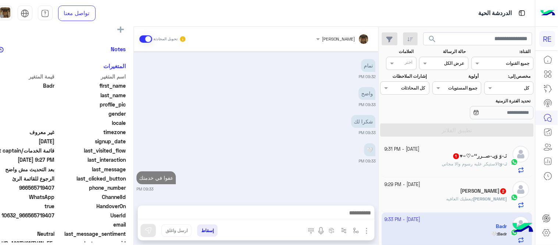
scroll to position [583, 0]
click at [441, 192] on div "مبارك الغامدي 2" at bounding box center [446, 192] width 123 height 8
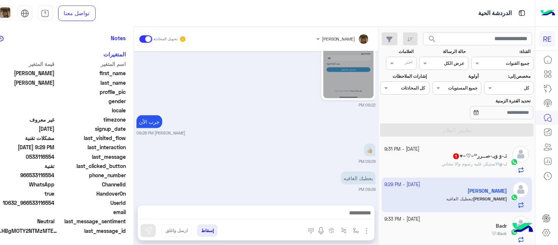
scroll to position [138, 0]
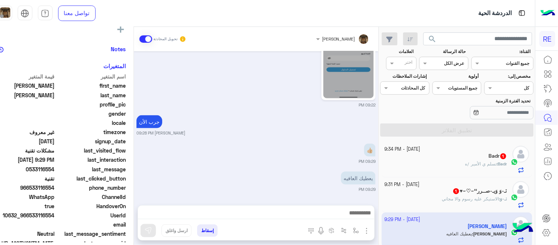
click at [471, 163] on span "تسلم ي الأمير /ه" at bounding box center [481, 164] width 32 height 6
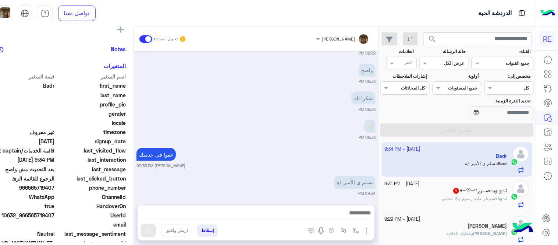
scroll to position [246, 0]
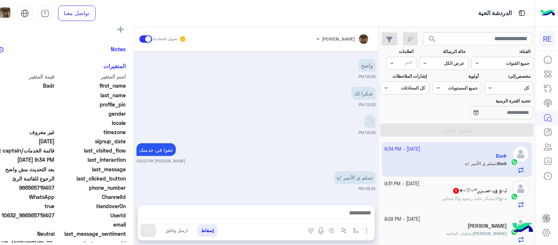
click at [350, 154] on div "عفوا في خدمتك عبير زكريا 09:33 PM" at bounding box center [255, 152] width 239 height 22
click at [480, 195] on p "‏​نَـ-وَ : الاستيكر عليه رسوم والا مجاني" at bounding box center [474, 198] width 65 height 7
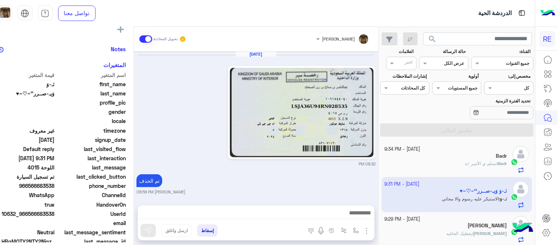
scroll to position [395, 0]
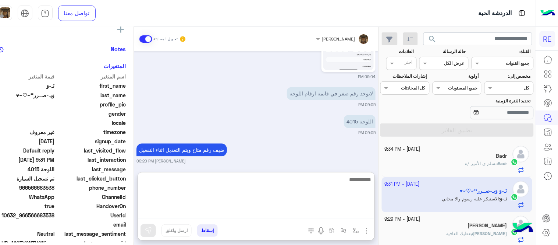
click at [321, 209] on textarea at bounding box center [256, 197] width 237 height 44
type textarea "**********"
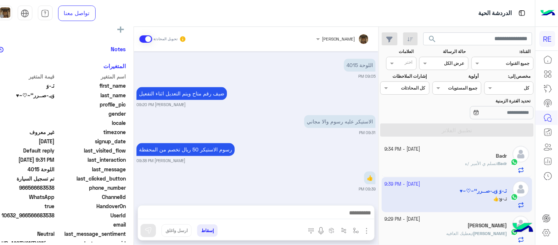
scroll to position [452, 0]
click at [322, 138] on div "Sep 29, 2025 08:32 PM تم الحذف عبير زكريا 08:58 PM فيك تضيف السيارة الجديدة من …" at bounding box center [256, 124] width 245 height 146
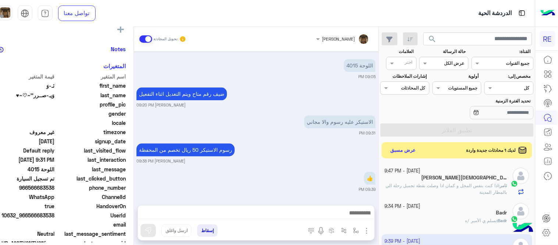
click at [313, 168] on div "Sep 29, 2025 08:32 PM تم الحذف عبير زكريا 08:58 PM فيك تضيف السيارة الجديدة من …" at bounding box center [256, 124] width 245 height 146
click at [471, 188] on span "اذا كنت بنفس المحل و كمان اذا وصلت نقطة تحميل رحلة الي بالمطار المدينة" at bounding box center [446, 188] width 121 height 12
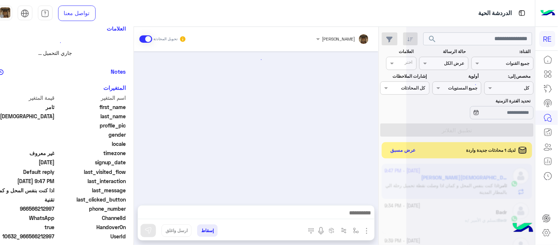
click at [337, 207] on div at bounding box center [256, 214] width 237 height 18
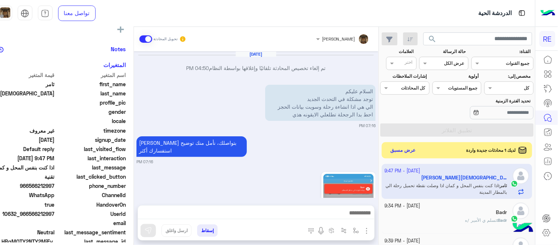
scroll to position [246, 0]
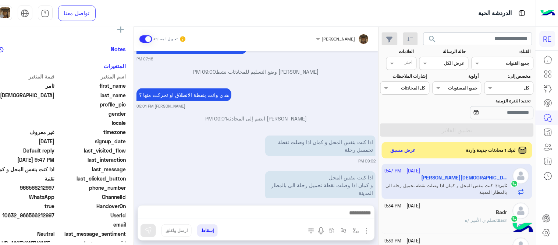
click at [337, 207] on div at bounding box center [256, 214] width 237 height 18
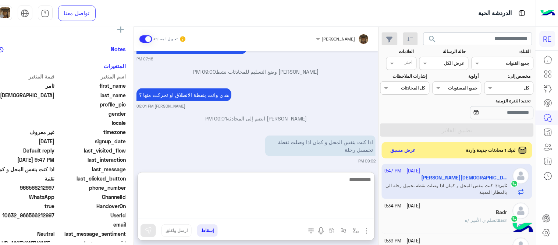
click at [338, 209] on textarea at bounding box center [256, 197] width 237 height 44
type textarea "**********"
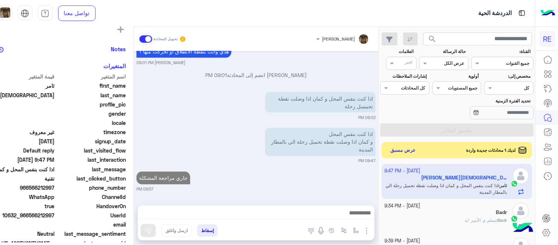
click at [341, 153] on div "Sep 29, 2025 تم إلغاء تخصيص المحادثة تلقائيًا وإغلاقها بواسطة النظام 04:50 PM ا…" at bounding box center [256, 124] width 245 height 146
